Goal: Task Accomplishment & Management: Complete application form

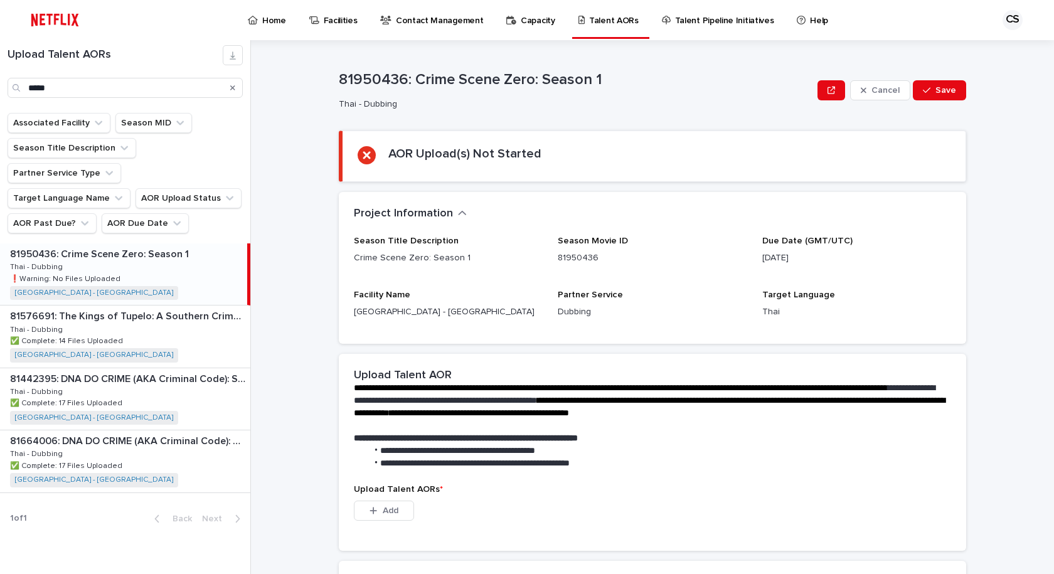
drag, startPoint x: 775, startPoint y: 232, endPoint x: 748, endPoint y: 233, distance: 27.0
click at [774, 232] on div "Project Information •••" at bounding box center [652, 214] width 627 height 44
drag, startPoint x: 525, startPoint y: 73, endPoint x: 601, endPoint y: 73, distance: 75.9
click at [601, 73] on p "81950436: Crime Scene Zero: Season 1" at bounding box center [576, 80] width 474 height 18
copy p "Crime Scene Zero: Season 1"
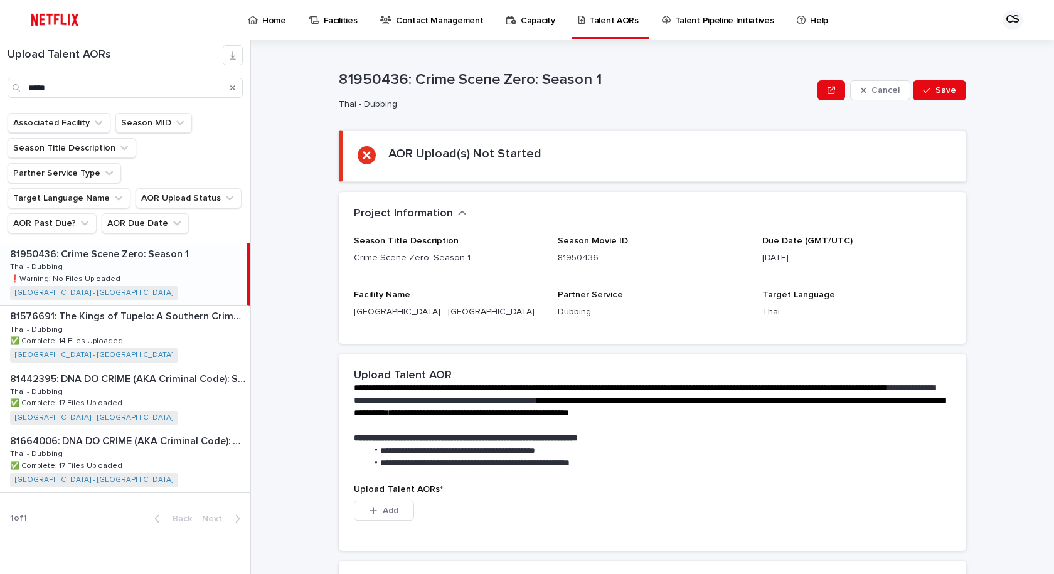
click at [861, 151] on div "AOR Upload(s) Not Started" at bounding box center [654, 156] width 593 height 20
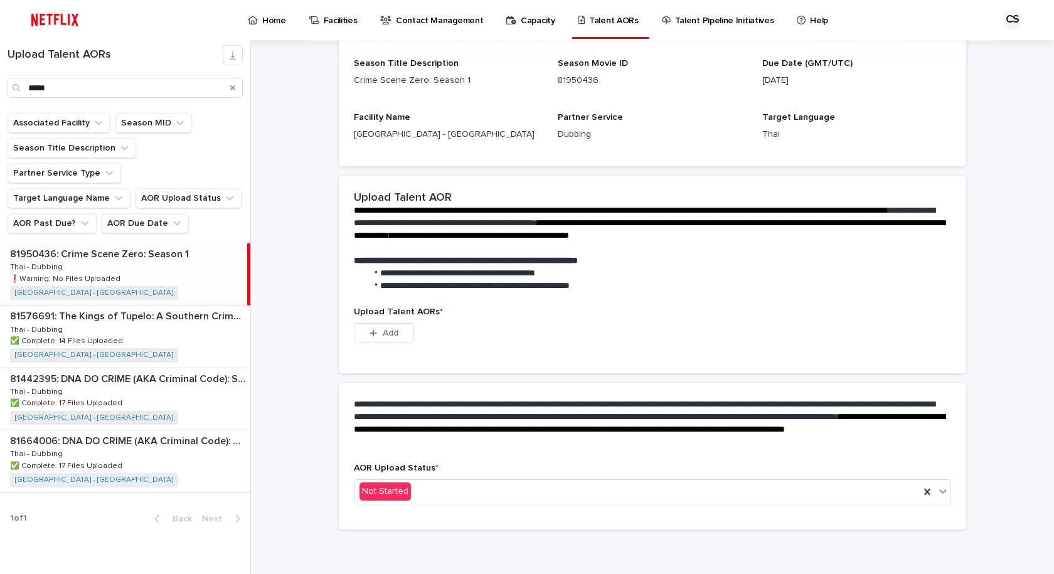
scroll to position [178, 0]
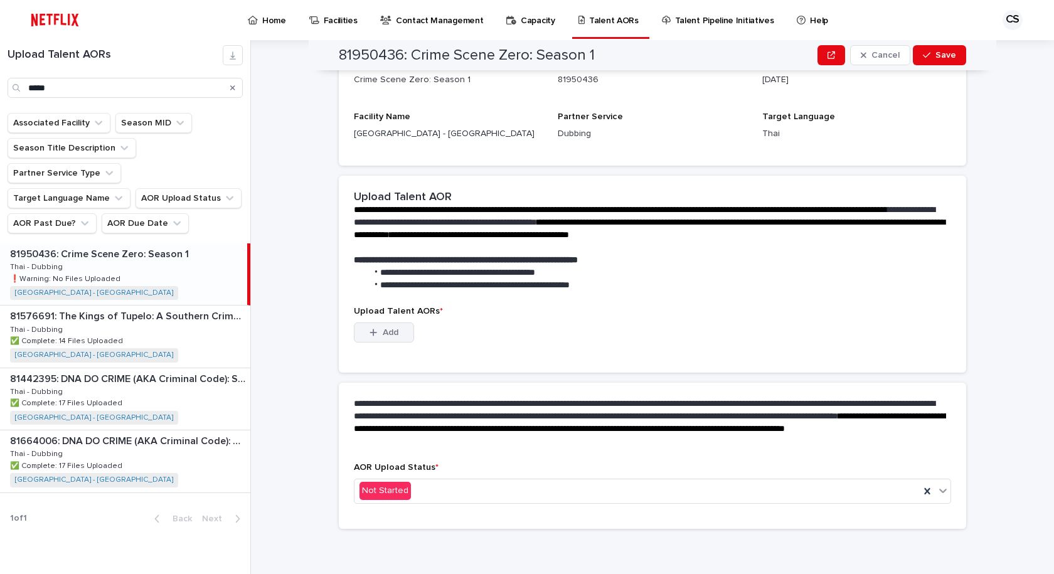
click at [383, 334] on span "Add" at bounding box center [391, 332] width 16 height 9
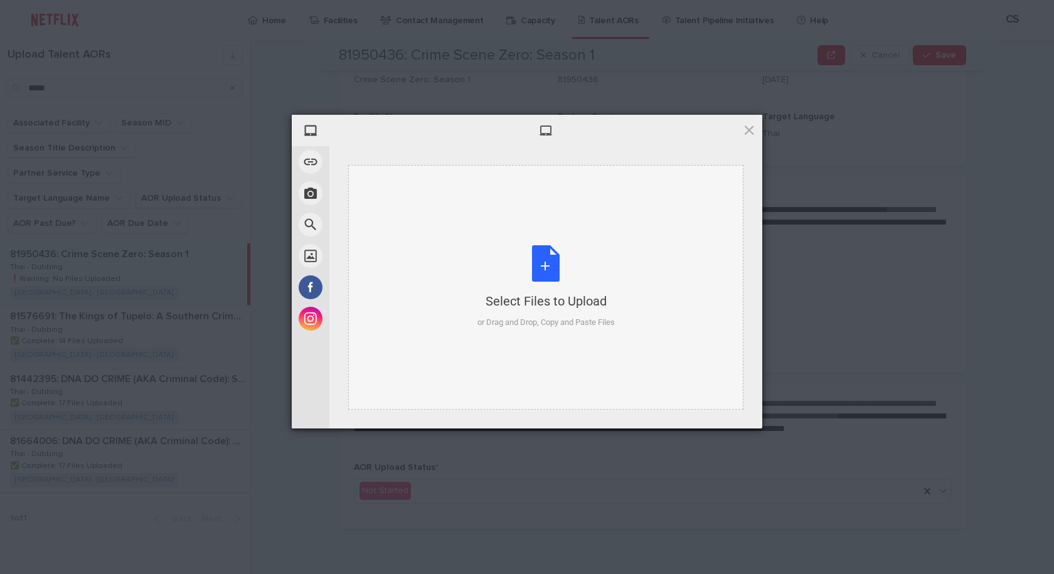
click at [538, 258] on div "Select Files to Upload or Drag and Drop, Copy and Paste Files" at bounding box center [546, 286] width 137 height 83
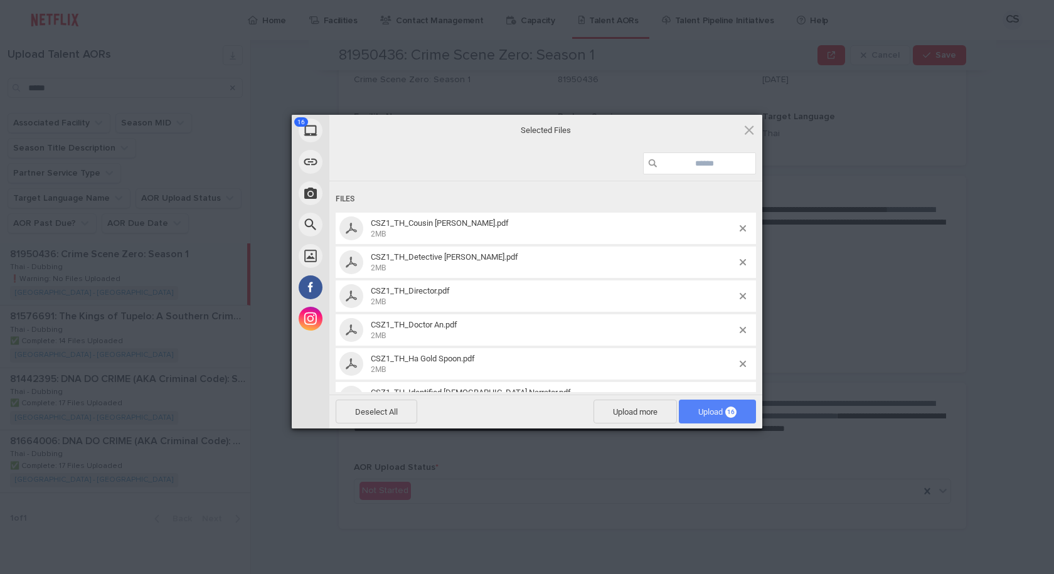
click at [717, 403] on span "Upload 16" at bounding box center [717, 412] width 77 height 24
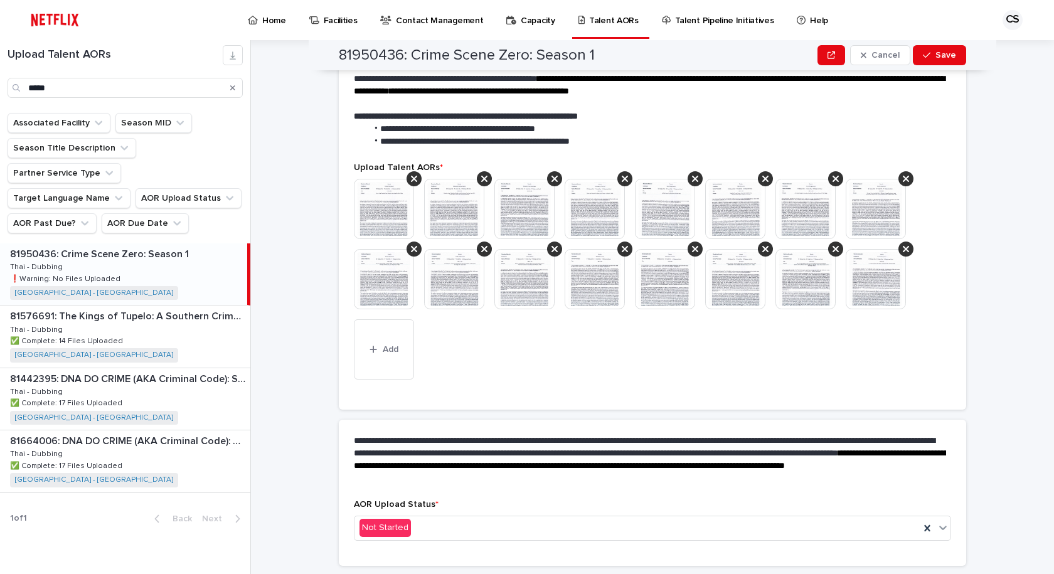
scroll to position [297, 0]
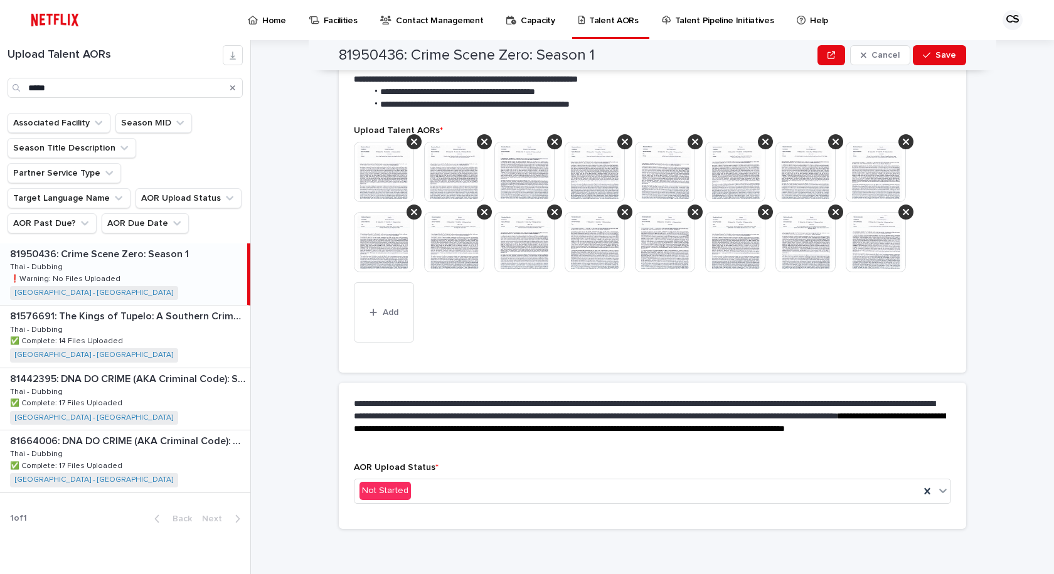
click at [533, 469] on p "AOR Upload Status *" at bounding box center [652, 467] width 597 height 11
click at [530, 484] on div "Not Started" at bounding box center [637, 491] width 565 height 21
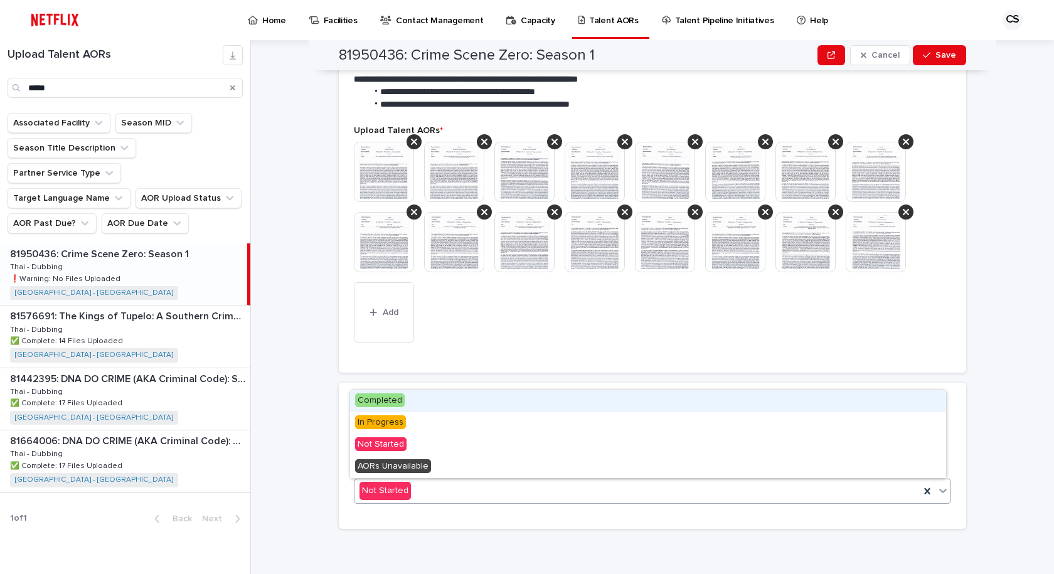
drag, startPoint x: 391, startPoint y: 403, endPoint x: 406, endPoint y: 405, distance: 15.1
click at [392, 403] on span "Completed" at bounding box center [380, 400] width 50 height 14
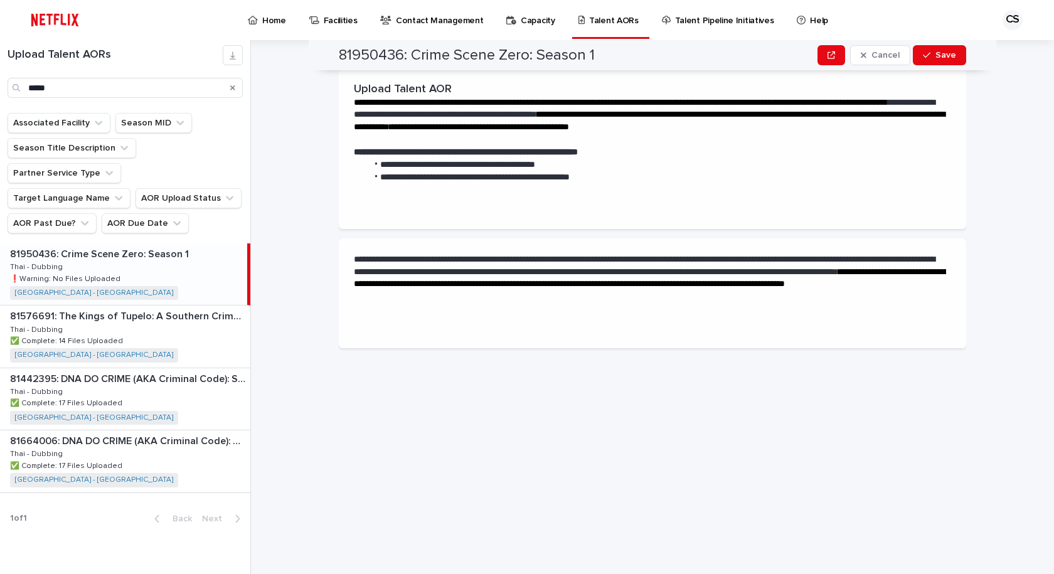
scroll to position [0, 0]
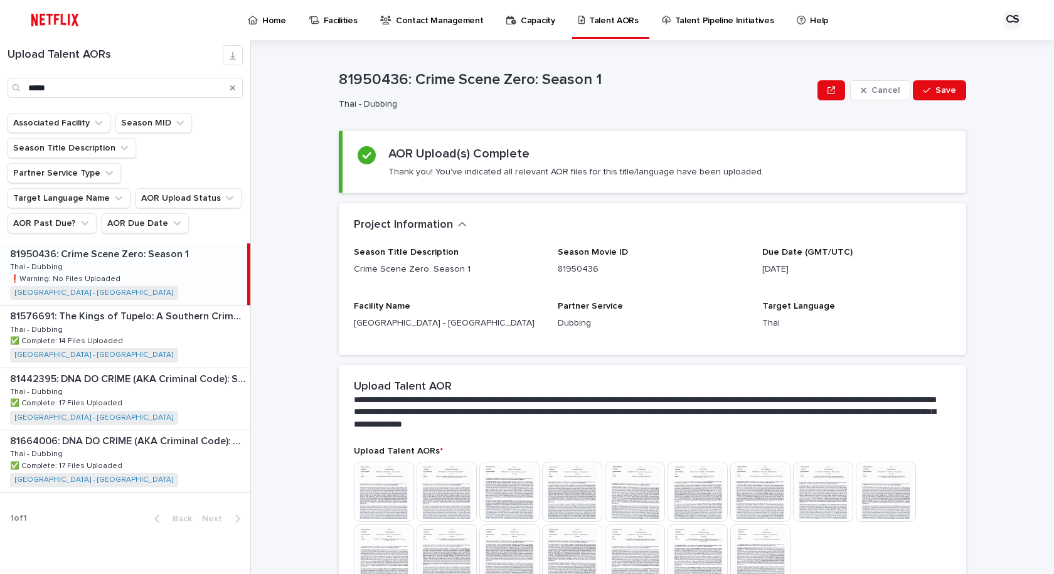
click at [565, 505] on img at bounding box center [572, 492] width 60 height 60
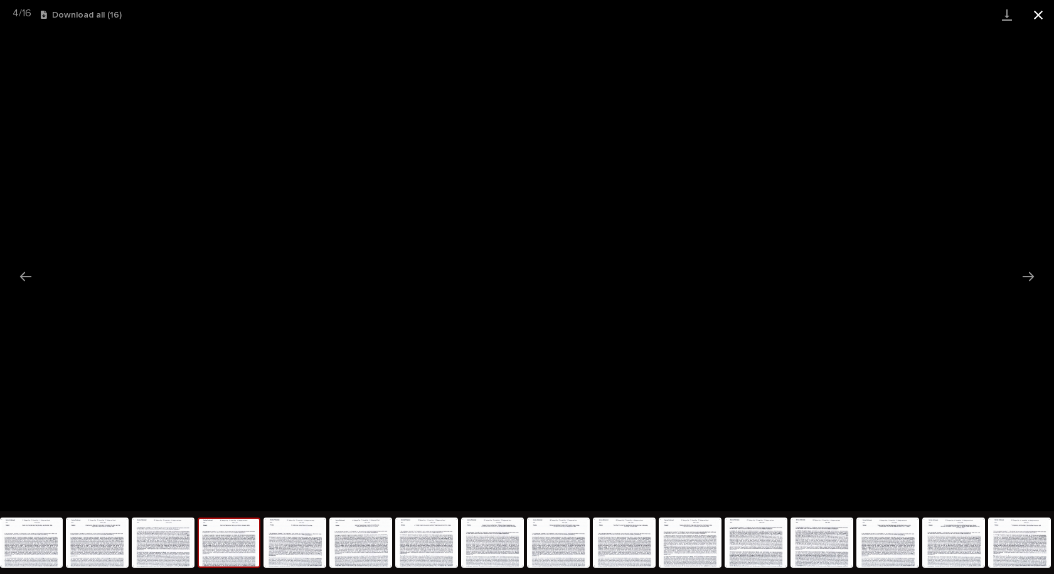
click at [1037, 15] on button "Close gallery" at bounding box center [1038, 14] width 31 height 29
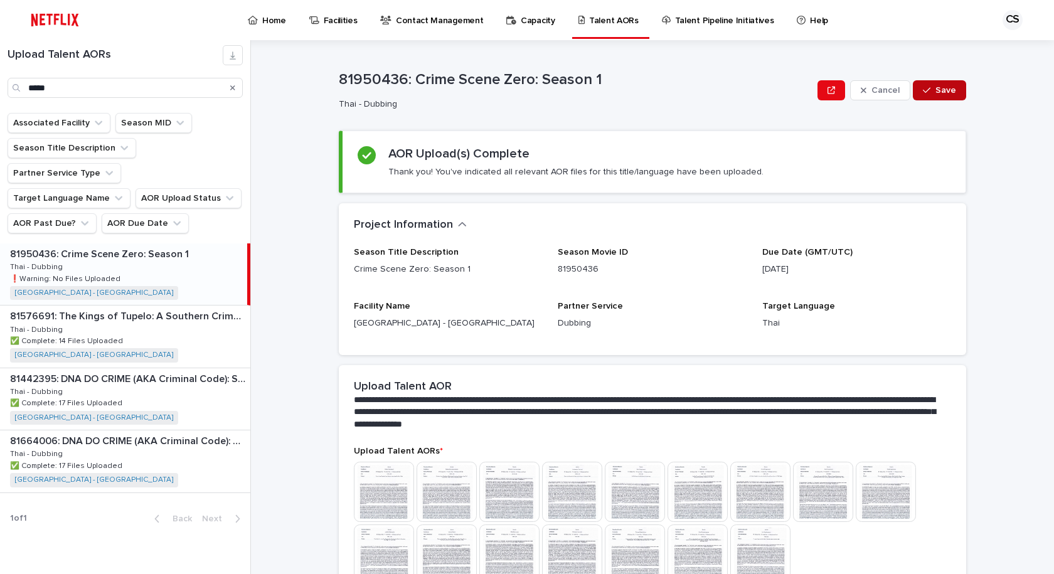
click at [941, 84] on button "Save" at bounding box center [939, 90] width 53 height 20
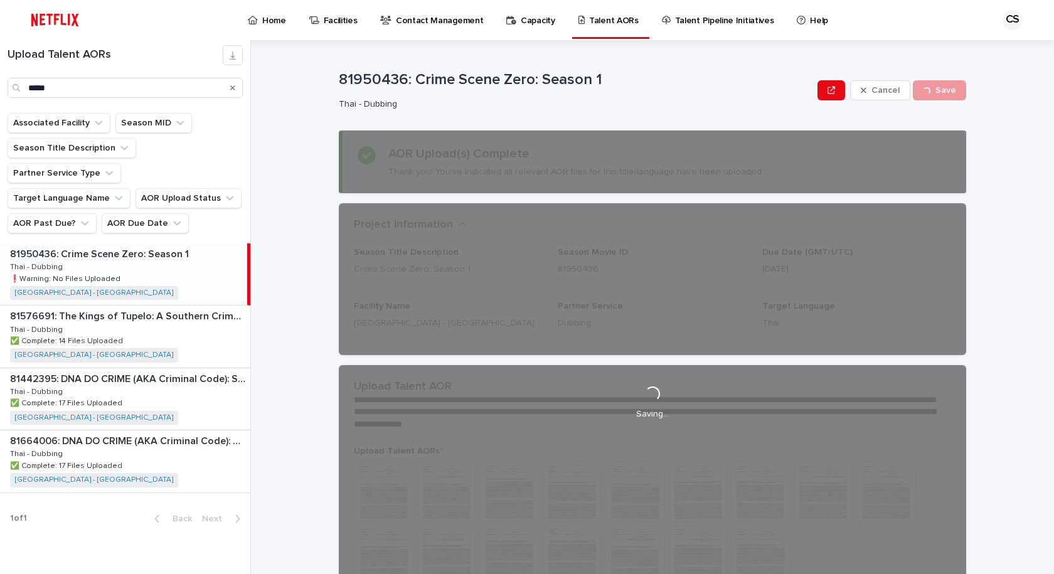
drag, startPoint x: 277, startPoint y: 573, endPoint x: 284, endPoint y: 558, distance: 16.6
click at [277, 573] on div "**********" at bounding box center [660, 307] width 788 height 534
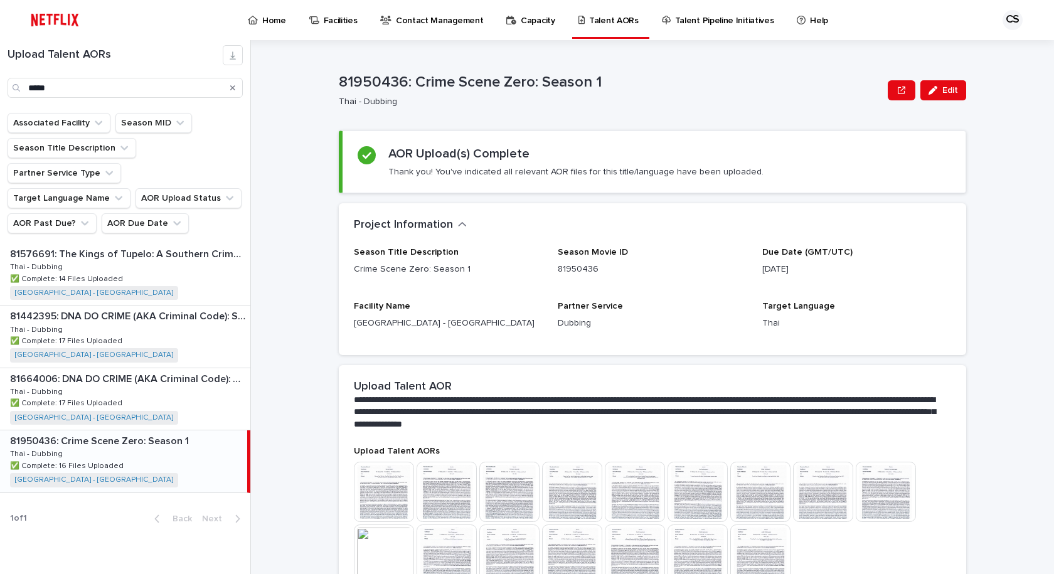
click at [716, 100] on p "Thai - Dubbing" at bounding box center [608, 102] width 539 height 11
click at [717, 95] on div "Thai - Dubbing" at bounding box center [608, 100] width 539 height 13
click at [259, 27] on link "Home" at bounding box center [269, 19] width 45 height 39
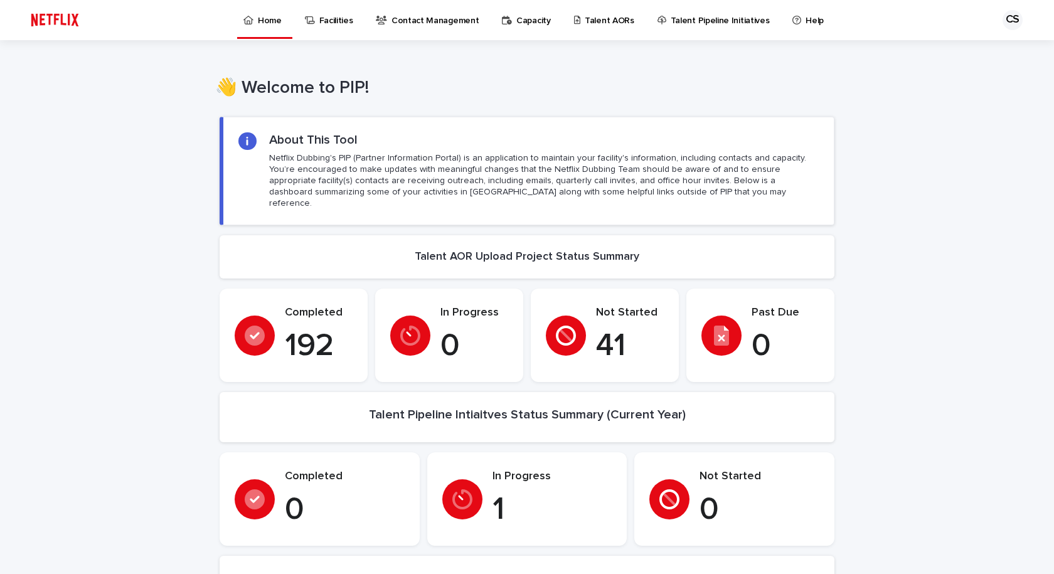
drag, startPoint x: 791, startPoint y: 222, endPoint x: 761, endPoint y: 226, distance: 30.4
click at [791, 223] on div "Loading... Saving… About This Tool Netflix Dubbing's PIP (Partner Information P…" at bounding box center [527, 176] width 615 height 119
drag, startPoint x: 807, startPoint y: 165, endPoint x: 556, endPoint y: 1, distance: 299.7
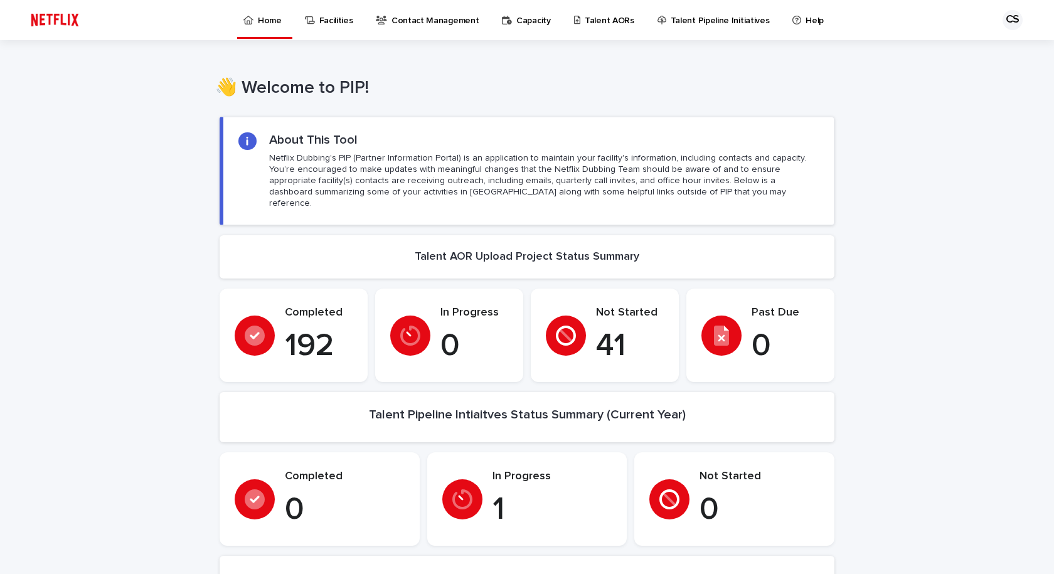
click at [805, 164] on p "Netflix Dubbing's PIP (Partner Information Portal) is an application to maintai…" at bounding box center [544, 180] width 550 height 57
click at [606, 21] on p "Talent AORs" at bounding box center [610, 13] width 50 height 26
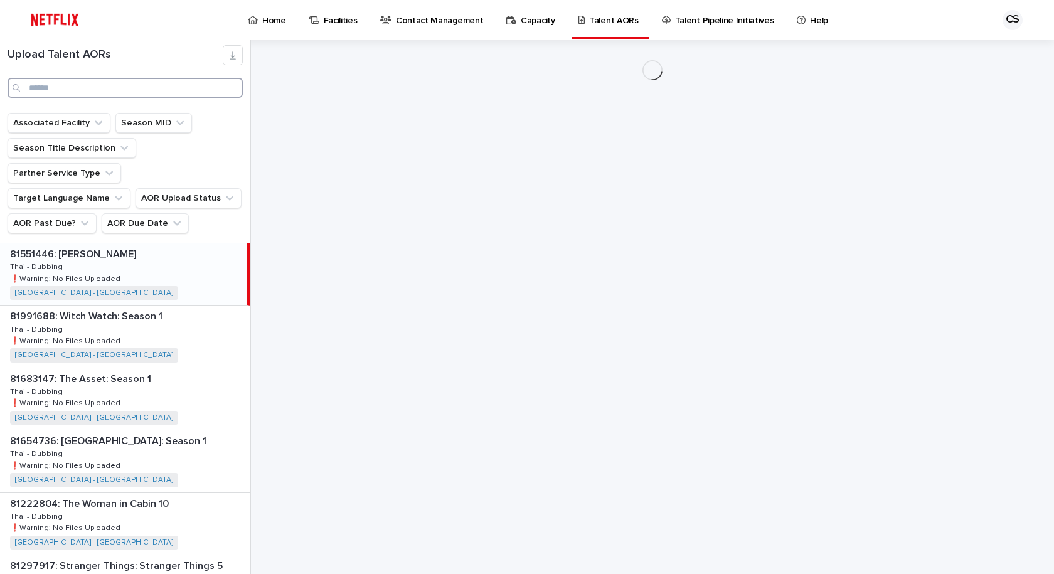
drag, startPoint x: 75, startPoint y: 84, endPoint x: 73, endPoint y: 93, distance: 9.5
click at [75, 85] on input "Search" at bounding box center [125, 88] width 235 height 20
click at [73, 93] on input "Search" at bounding box center [125, 88] width 235 height 20
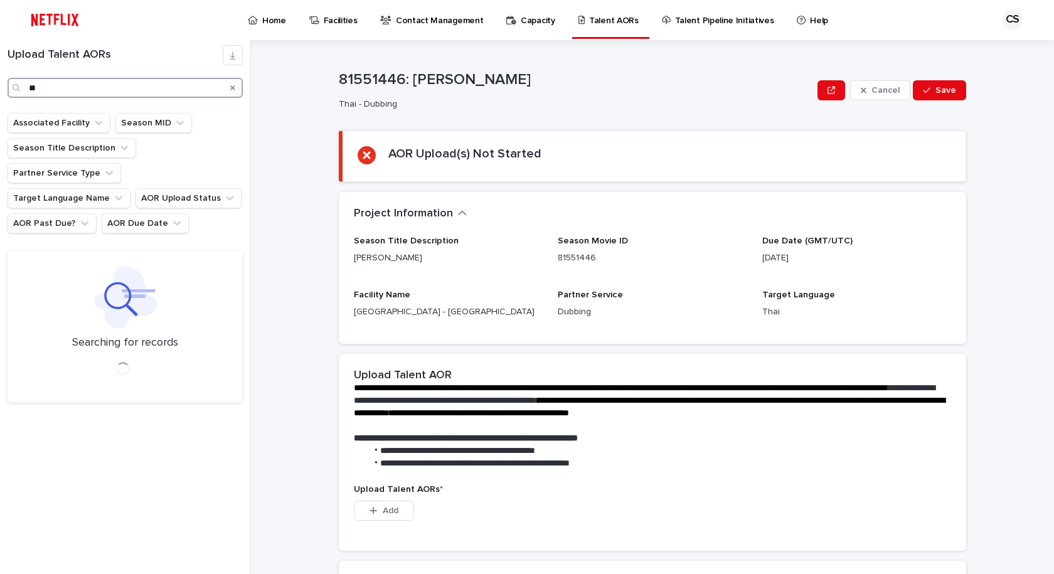
type input "*"
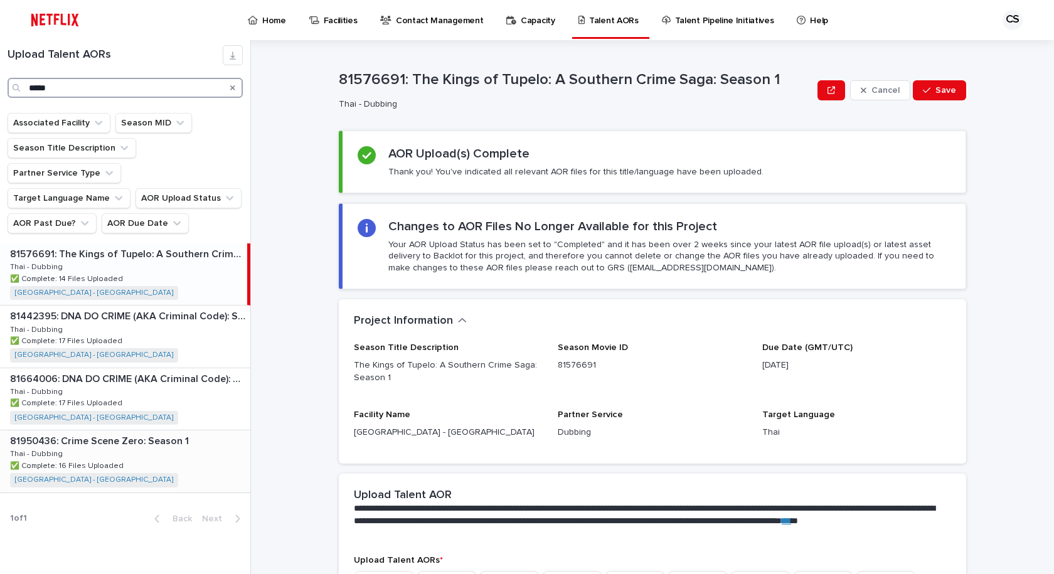
type input "*****"
click at [169, 430] on div "81950436: Crime Scene Zero: Season 1 81950436: Crime Scene Zero: Season 1 Thai …" at bounding box center [125, 460] width 250 height 61
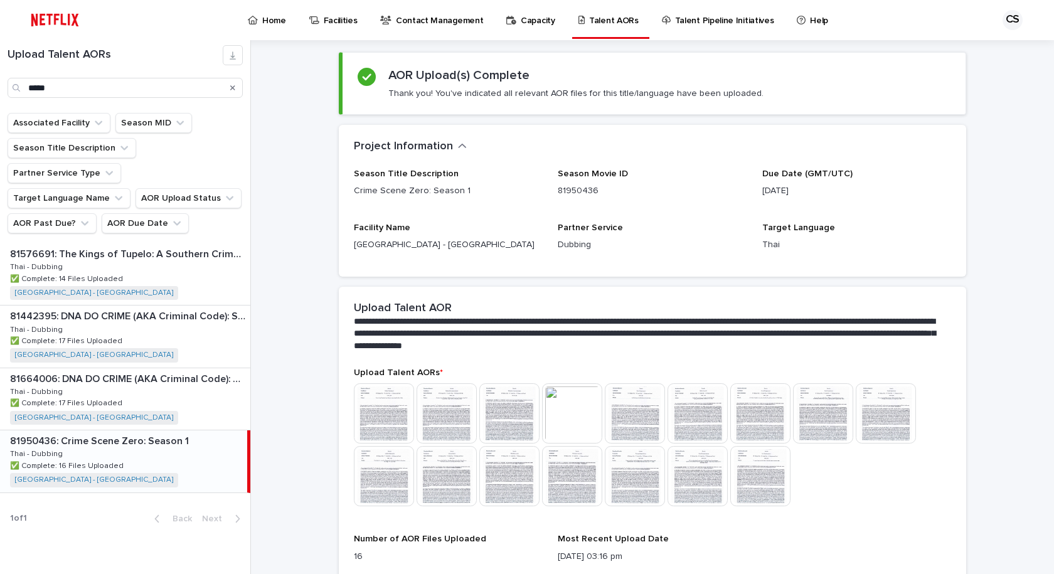
scroll to position [204, 0]
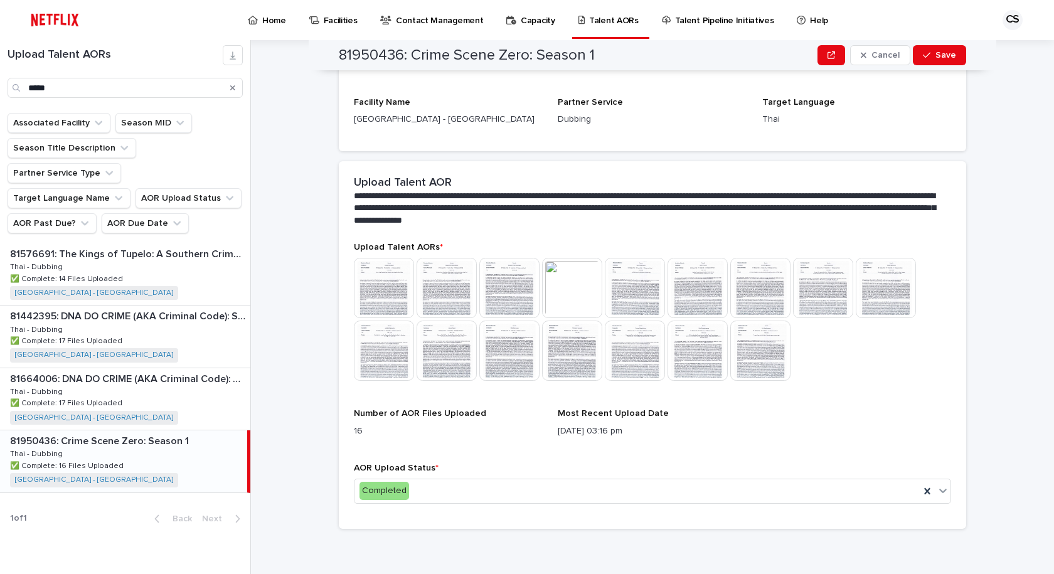
click at [1037, 346] on div "**********" at bounding box center [660, 307] width 788 height 534
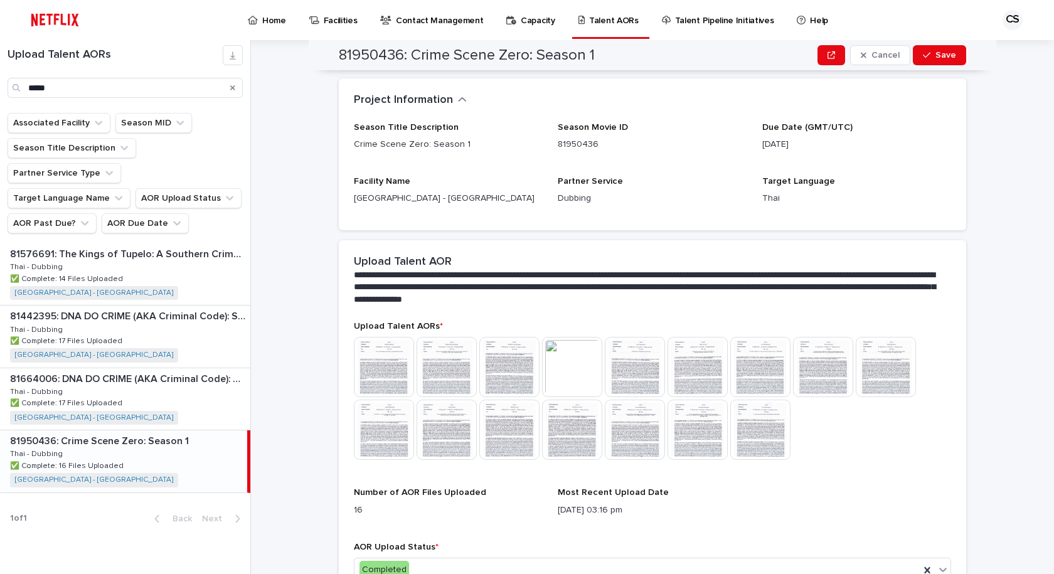
scroll to position [0, 0]
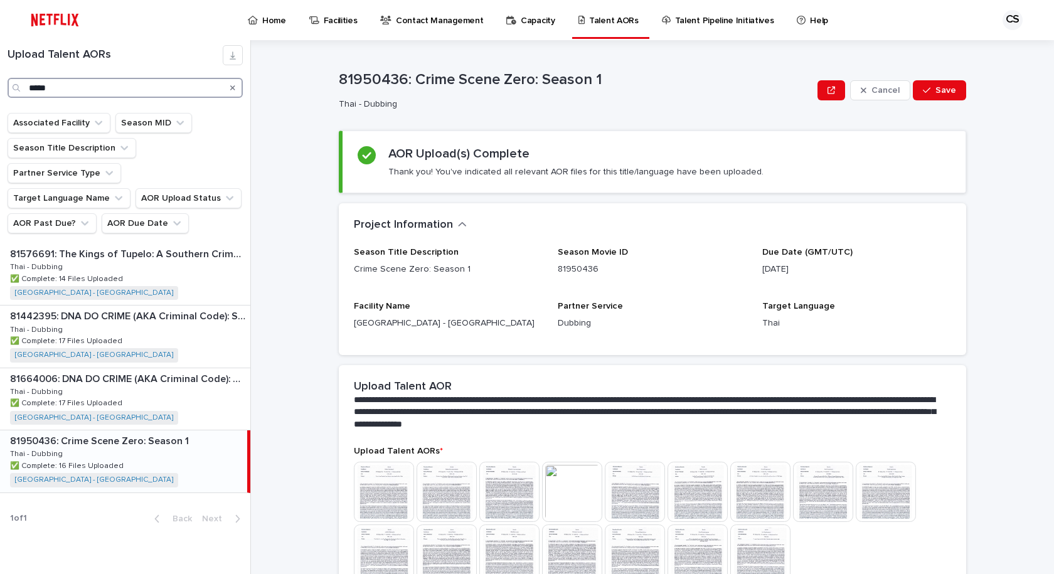
click at [74, 90] on input "*****" at bounding box center [125, 88] width 235 height 20
drag, startPoint x: 59, startPoint y: 90, endPoint x: 0, endPoint y: 101, distance: 59.9
click at [0, 100] on div "Upload Talent AORs *****" at bounding box center [125, 76] width 250 height 73
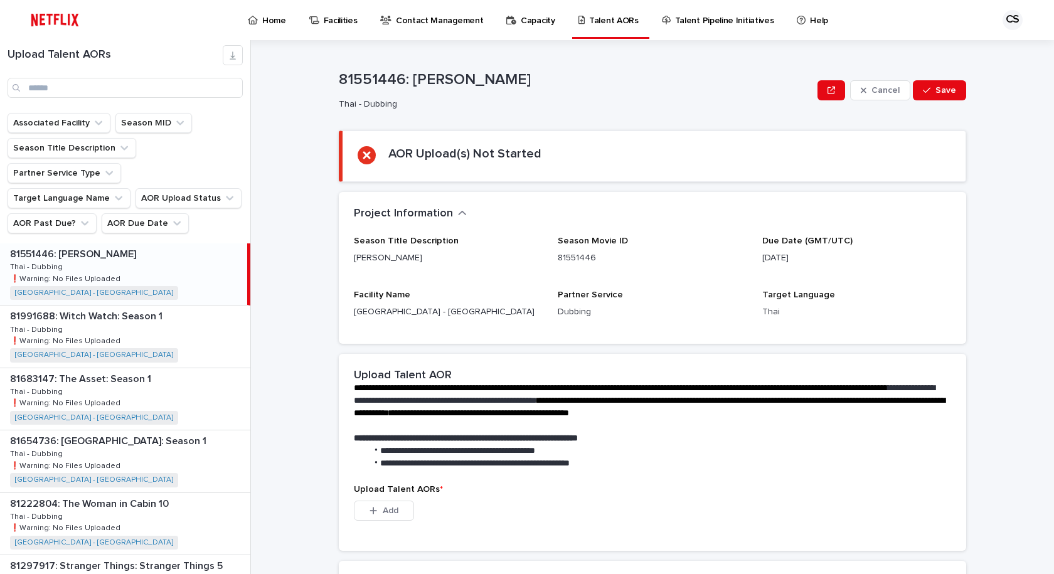
click at [287, 321] on div "**********" at bounding box center [660, 307] width 788 height 534
click at [288, 321] on div "**********" at bounding box center [660, 307] width 788 height 534
click at [688, 331] on div "Season Title Description [PERSON_NAME] Season Movie ID 81551446 Due Date (GMT/U…" at bounding box center [652, 290] width 627 height 108
drag, startPoint x: 913, startPoint y: 390, endPoint x: 902, endPoint y: 390, distance: 10.7
click at [888, 390] on span "**********" at bounding box center [621, 387] width 534 height 9
